Goal: Information Seeking & Learning: Learn about a topic

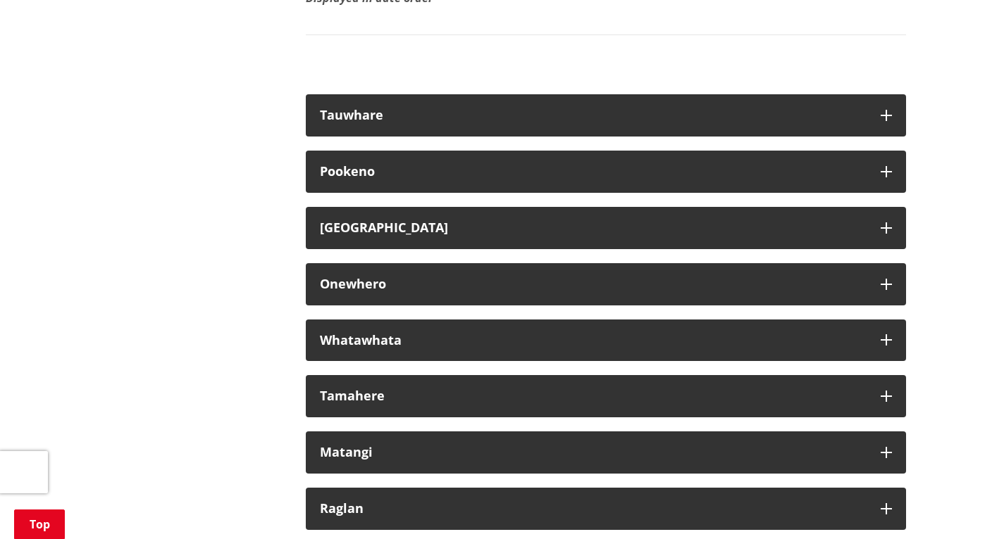
scroll to position [8047, 0]
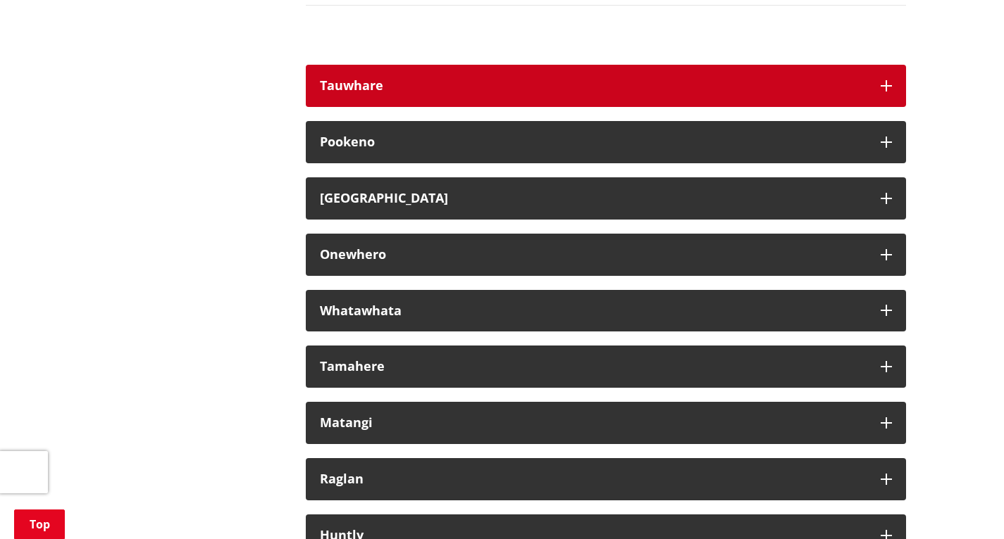
click at [887, 107] on button "Tauwhare" at bounding box center [606, 86] width 600 height 42
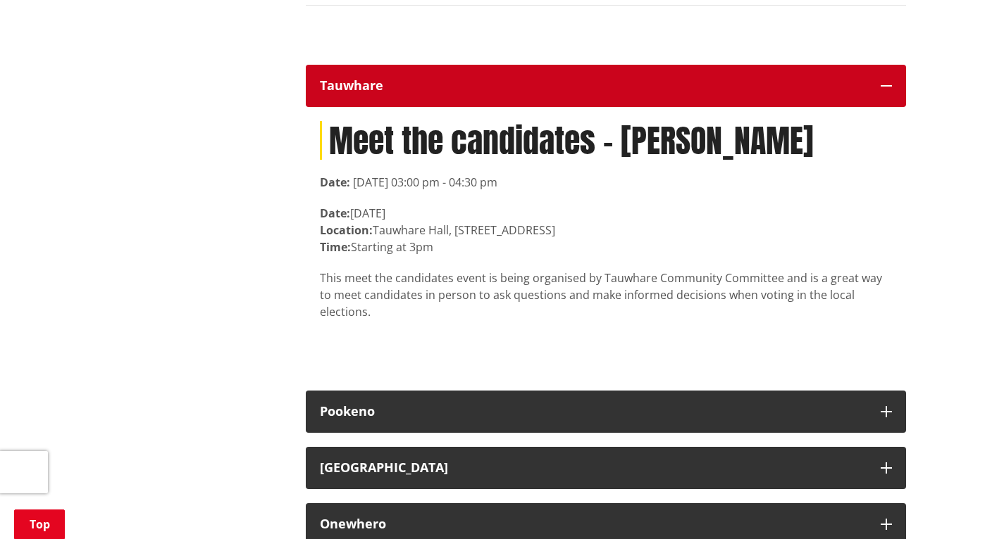
click at [887, 107] on button "Tauwhare" at bounding box center [606, 86] width 600 height 42
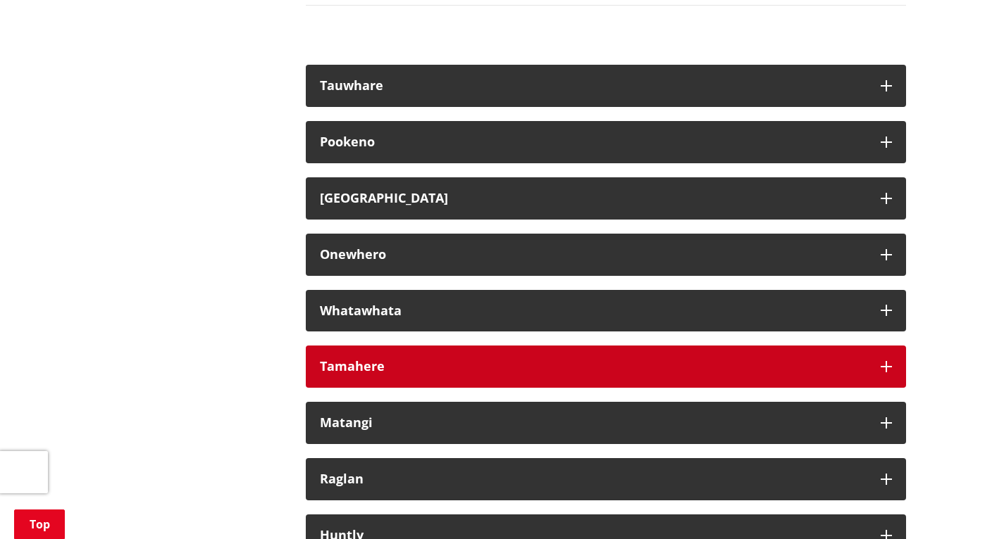
click at [894, 388] on button "Tamahere" at bounding box center [606, 367] width 600 height 42
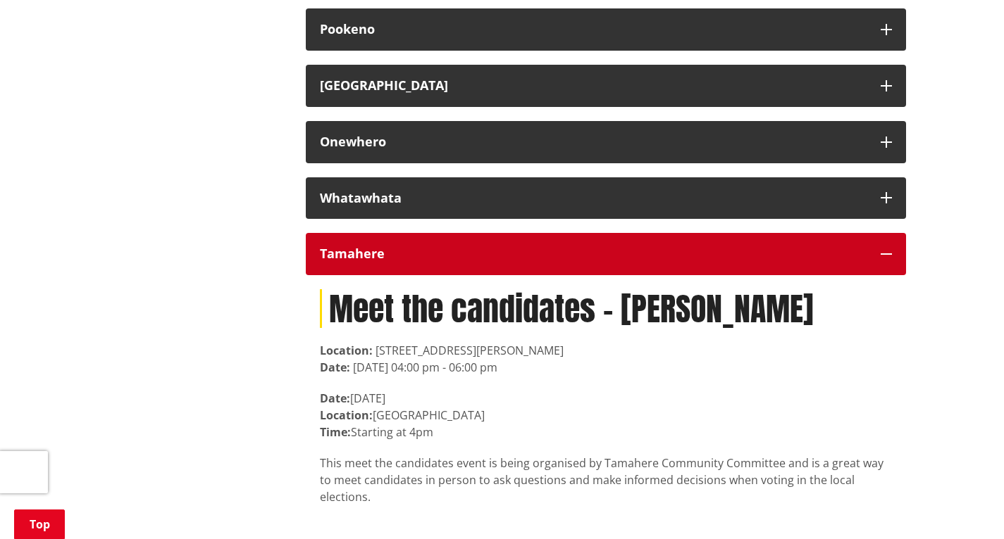
scroll to position [8171, 0]
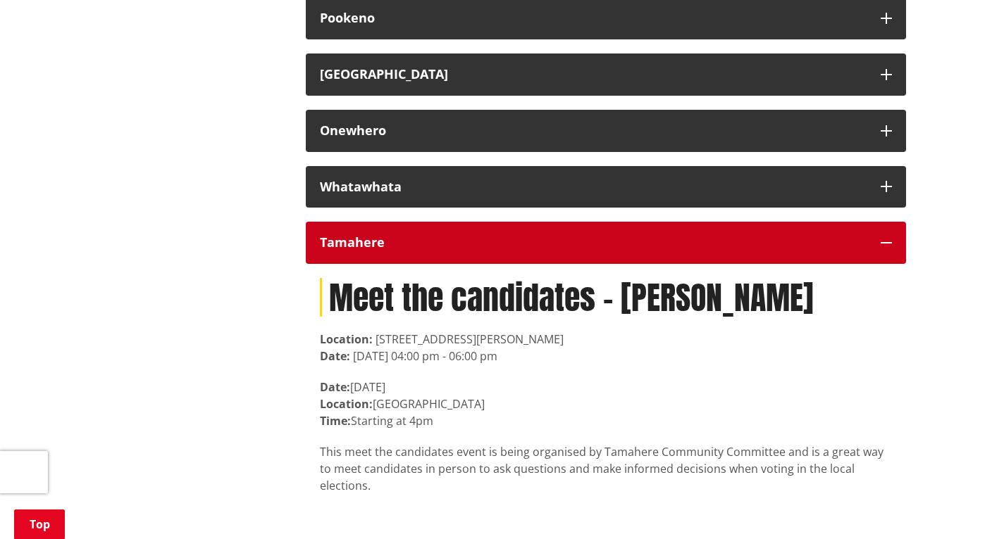
click at [894, 264] on button "Tamahere" at bounding box center [606, 243] width 600 height 42
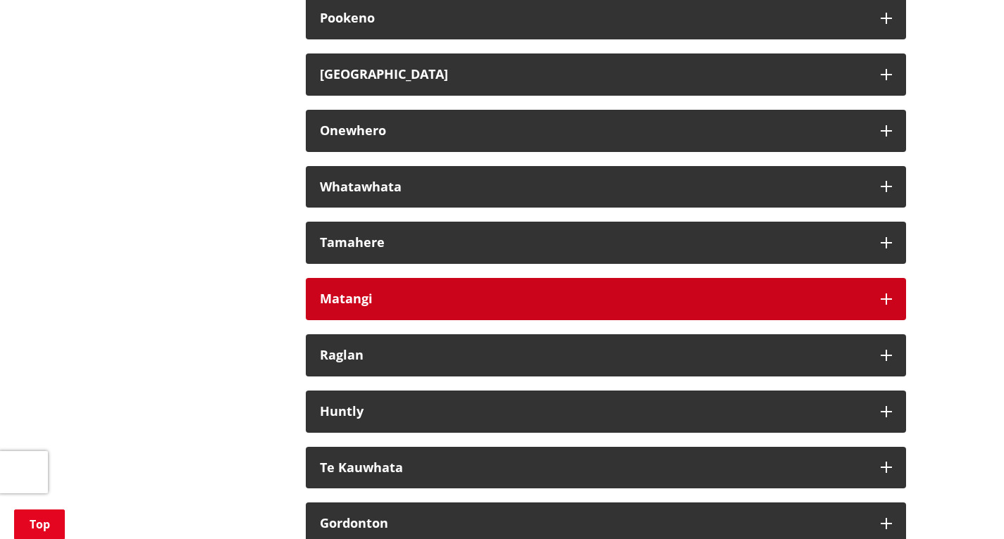
click at [893, 320] on button "Matangi" at bounding box center [606, 299] width 600 height 42
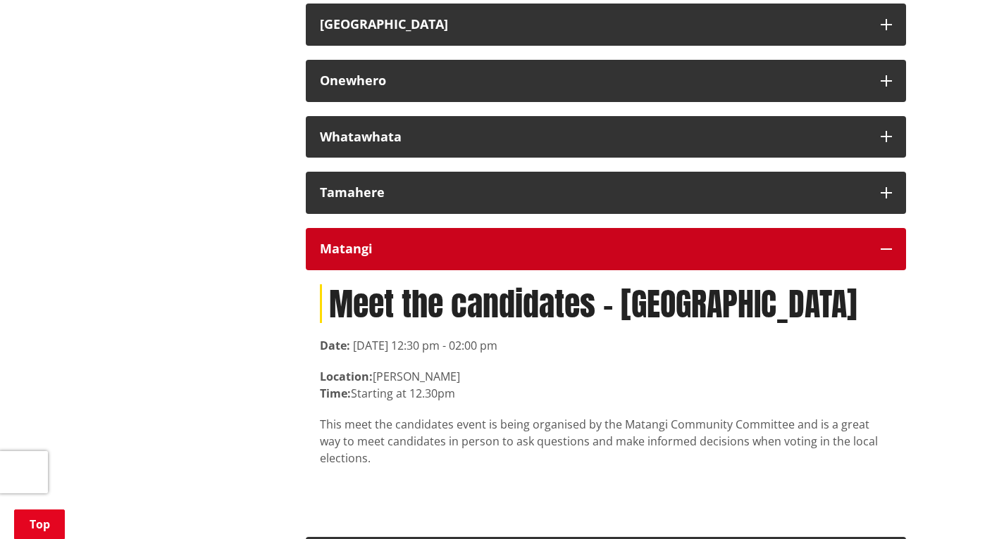
scroll to position [8342, 0]
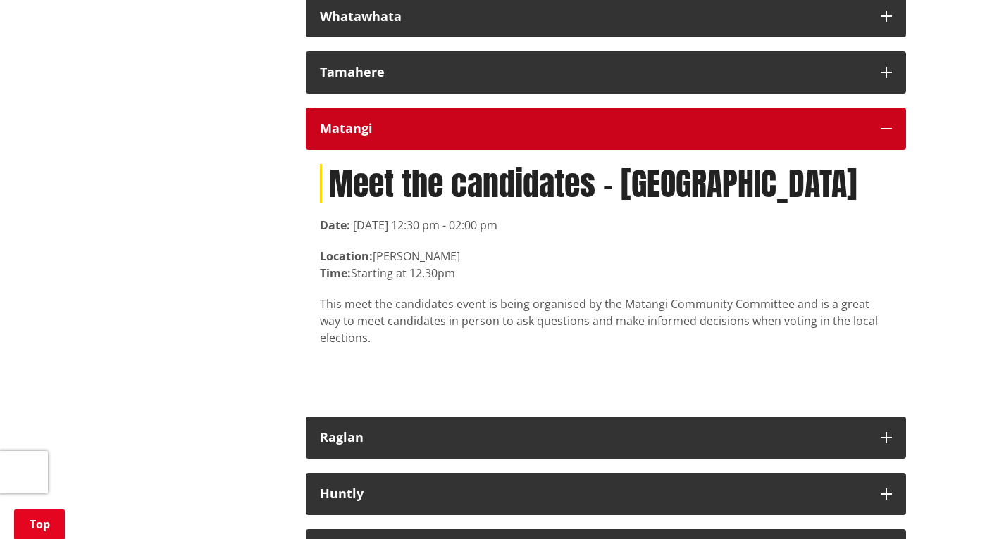
click at [886, 150] on button "Matangi" at bounding box center [606, 129] width 600 height 42
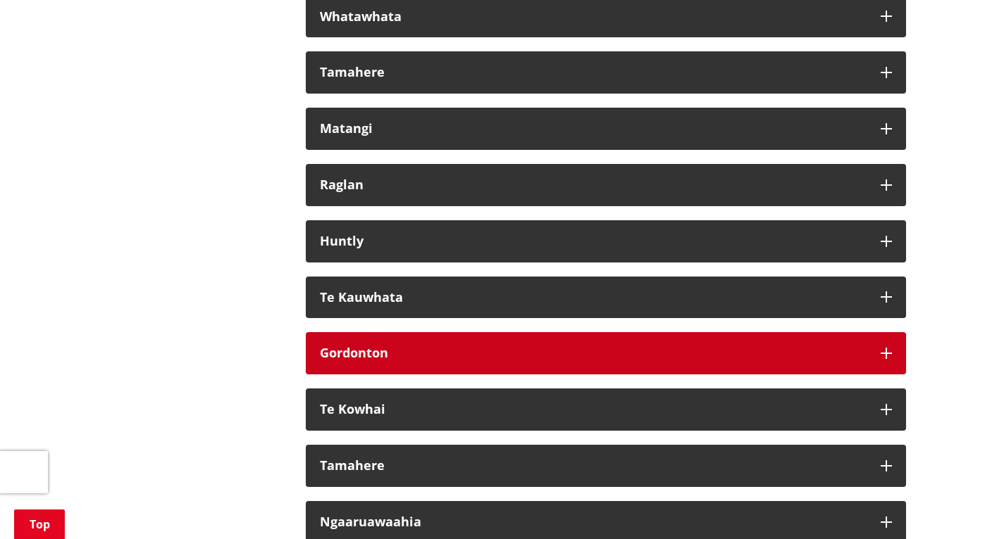
click at [888, 359] on icon "button" at bounding box center [885, 353] width 11 height 11
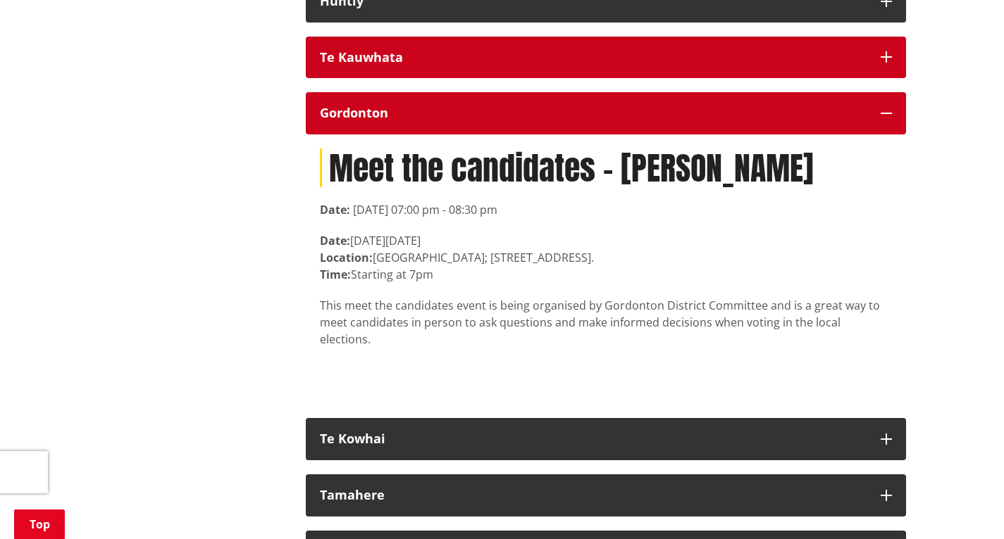
scroll to position [8654, 0]
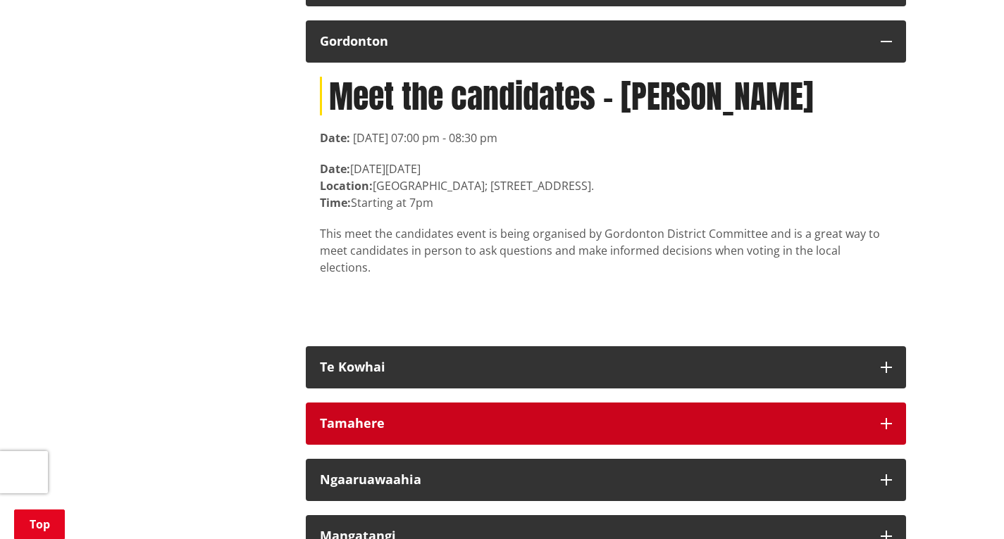
click at [887, 430] on icon "button" at bounding box center [885, 423] width 11 height 11
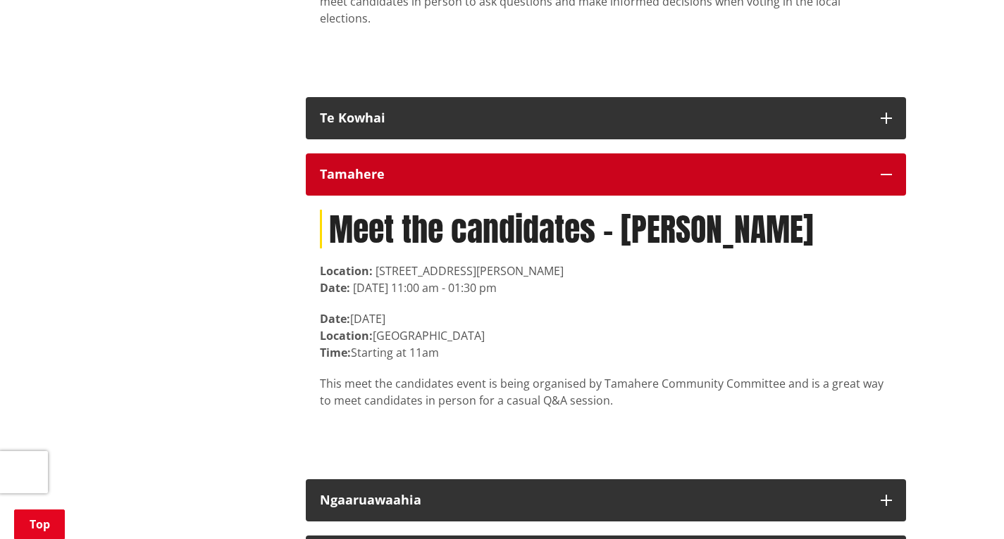
scroll to position [8906, 0]
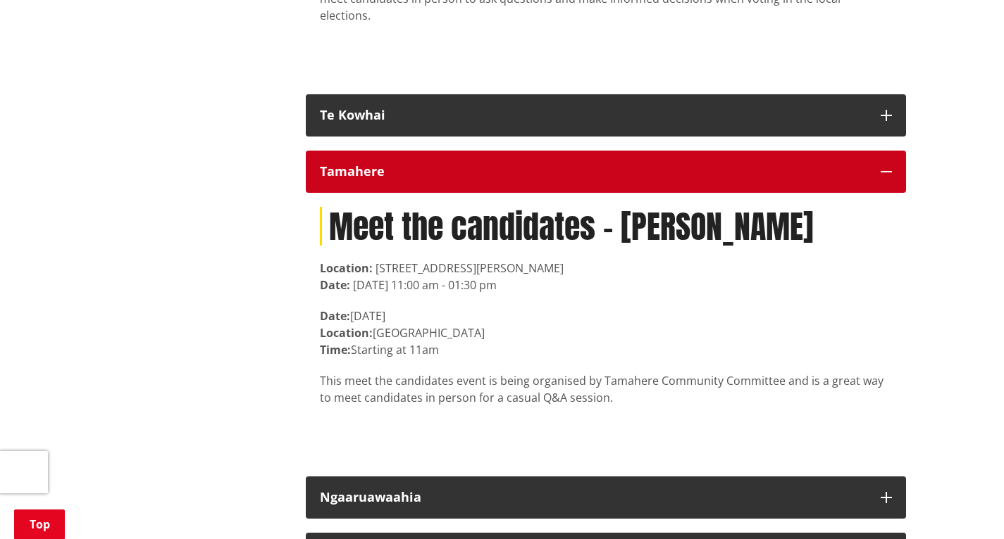
click at [888, 182] on button "Tamahere" at bounding box center [606, 172] width 600 height 42
